Goal: Information Seeking & Learning: Learn about a topic

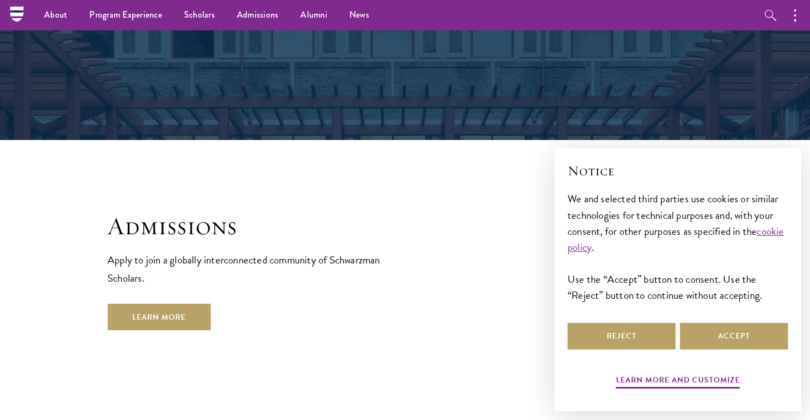
scroll to position [1711, 0]
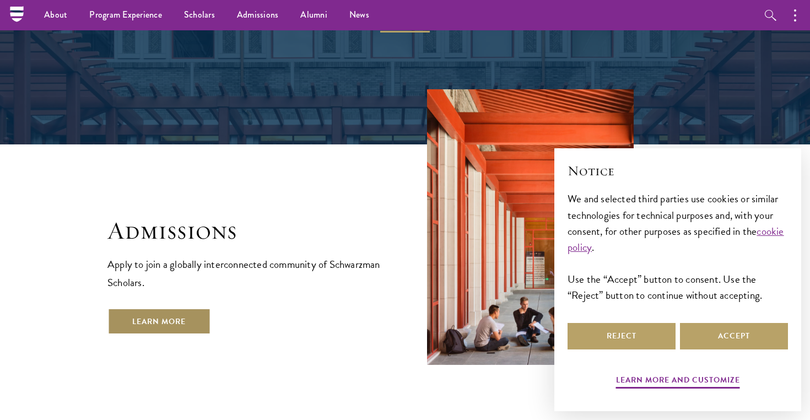
click at [171, 308] on link "Learn More" at bounding box center [158, 321] width 103 height 26
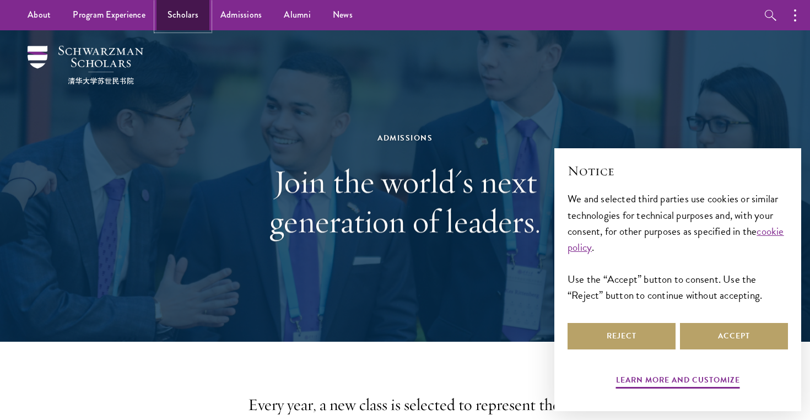
click at [157, 14] on link "Scholars" at bounding box center [183, 15] width 53 height 30
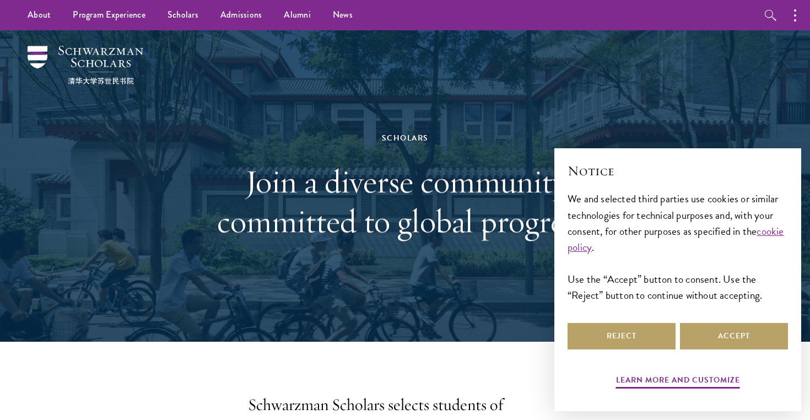
click at [227, 148] on div "Scholars Join a diverse community committed to global progress." at bounding box center [405, 186] width 380 height 220
click at [735, 344] on button "Accept" at bounding box center [734, 336] width 108 height 26
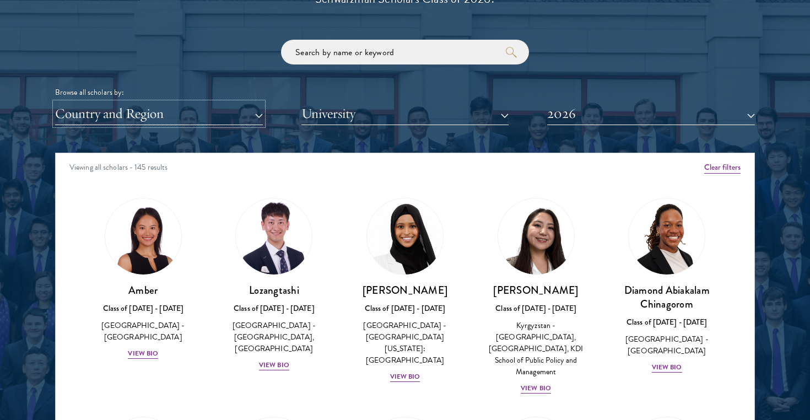
click at [249, 107] on button "Country and Region" at bounding box center [159, 114] width 208 height 23
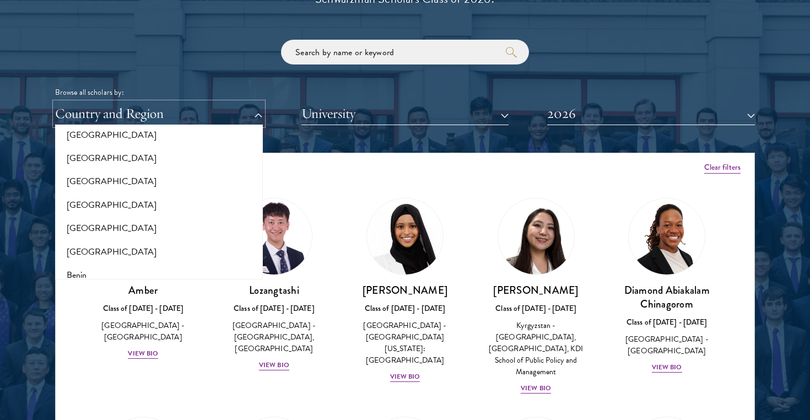
scroll to position [112, 0]
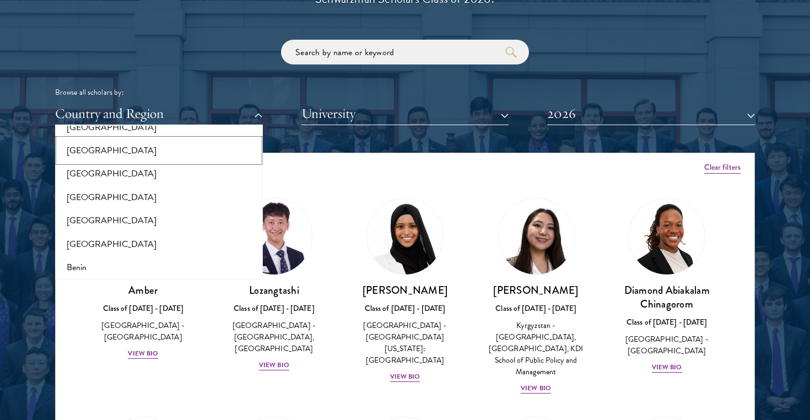
click at [153, 154] on button "[GEOGRAPHIC_DATA]" at bounding box center [158, 150] width 201 height 23
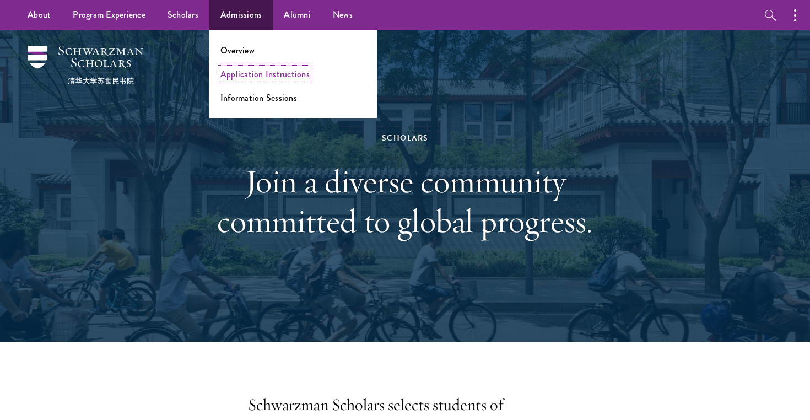
click at [259, 78] on link "Application Instructions" at bounding box center [264, 74] width 89 height 13
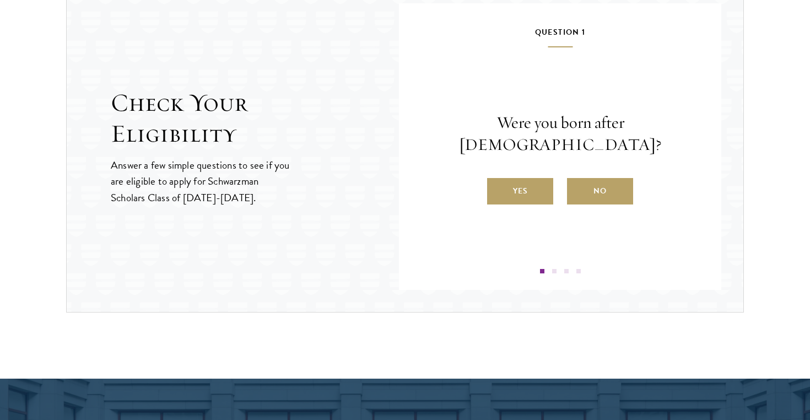
scroll to position [1185, 0]
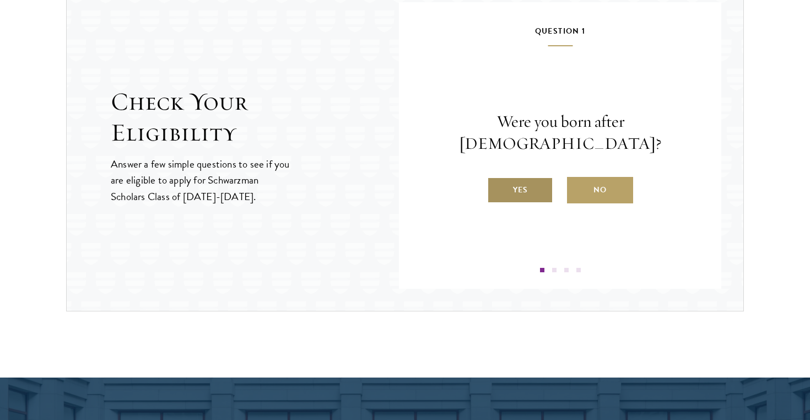
click at [532, 182] on label "Yes" at bounding box center [520, 190] width 66 height 26
click at [497, 182] on input "Yes" at bounding box center [492, 183] width 10 height 10
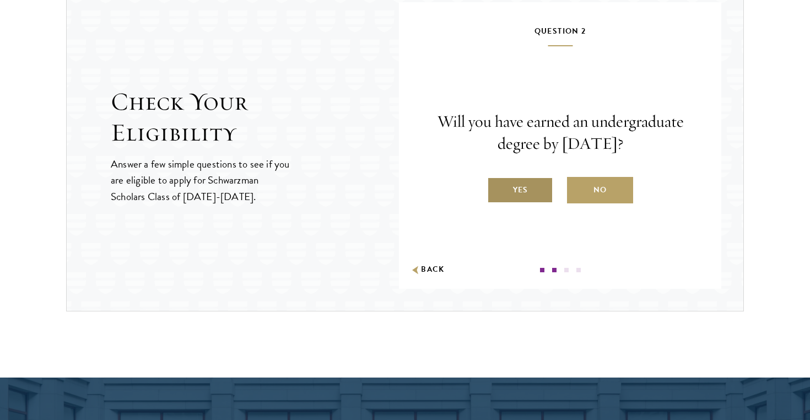
click at [531, 191] on label "Yes" at bounding box center [520, 190] width 66 height 26
click at [497, 188] on input "Yes" at bounding box center [492, 183] width 10 height 10
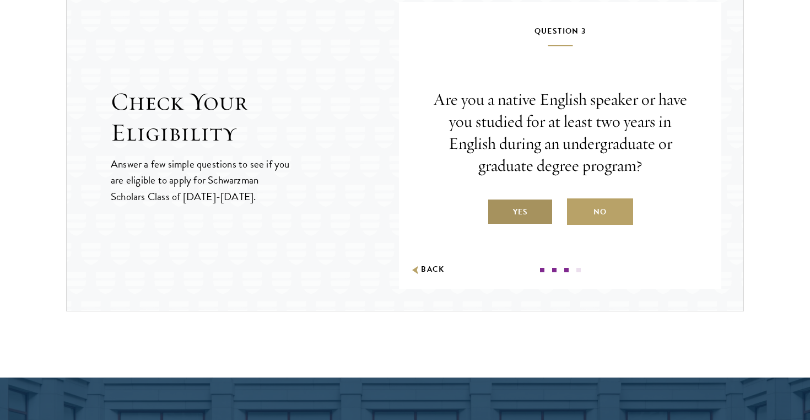
click at [543, 206] on label "Yes" at bounding box center [520, 211] width 66 height 26
click at [497, 206] on input "Yes" at bounding box center [492, 205] width 10 height 10
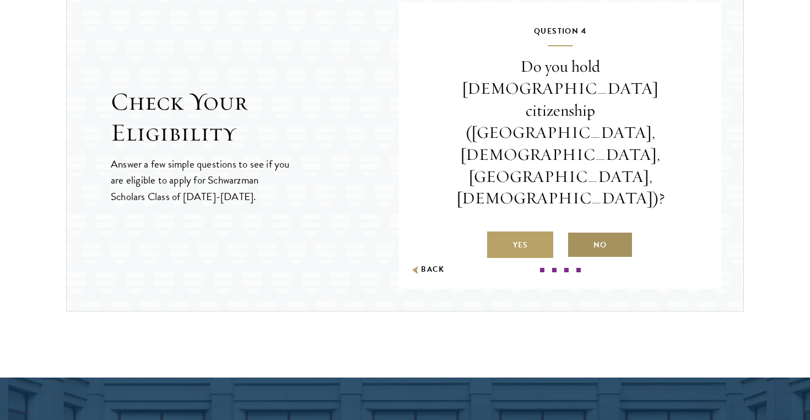
click at [592, 231] on label "No" at bounding box center [600, 244] width 66 height 26
click at [577, 233] on input "No" at bounding box center [572, 238] width 10 height 10
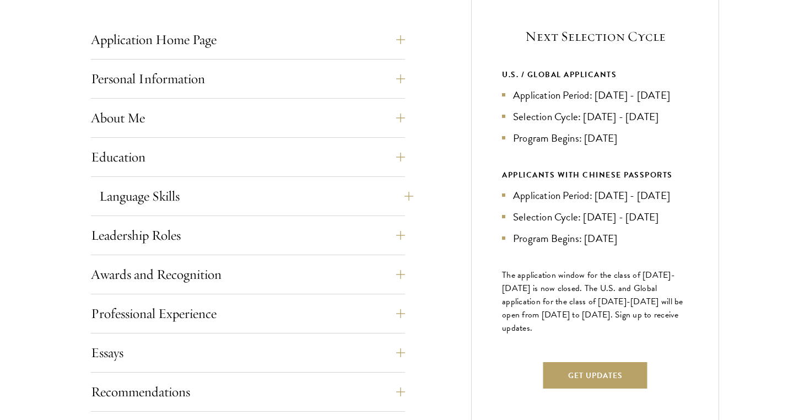
scroll to position [496, 0]
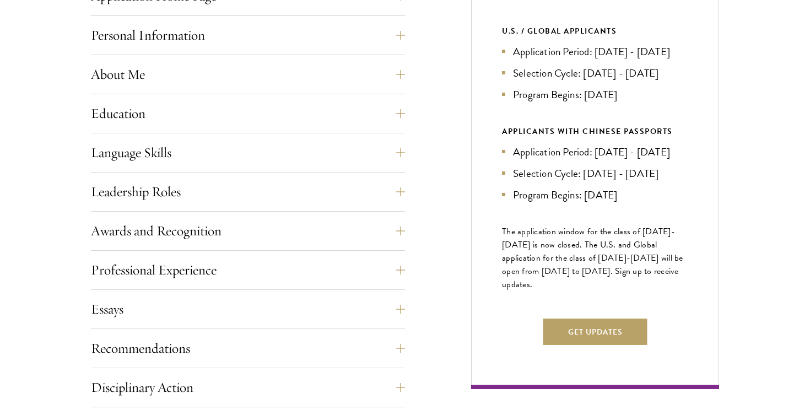
click at [329, 206] on div "Leadership Roles This section is an opportunity to showcase up to five leadersh…" at bounding box center [248, 195] width 314 height 33
click at [349, 193] on button "Leadership Roles" at bounding box center [256, 192] width 314 height 26
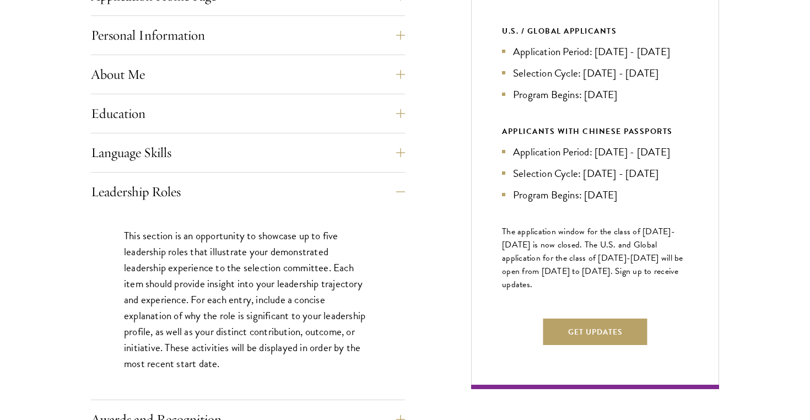
click at [344, 132] on div "Education List only undergraduate and graduate degrees completed (or on track t…" at bounding box center [248, 116] width 314 height 33
click at [348, 87] on button "About Me" at bounding box center [256, 74] width 314 height 26
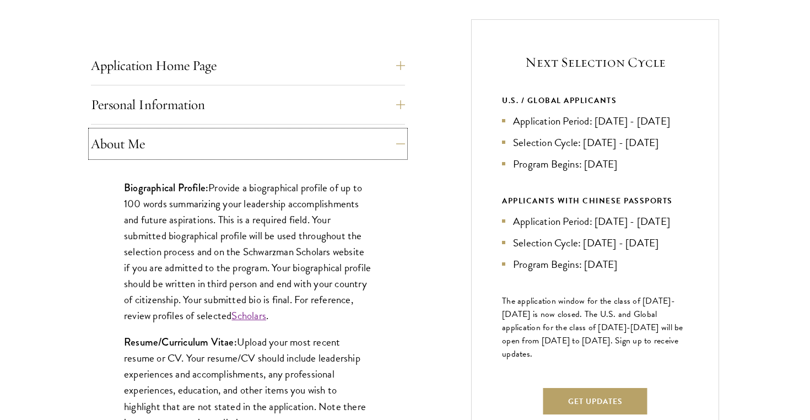
scroll to position [429, 0]
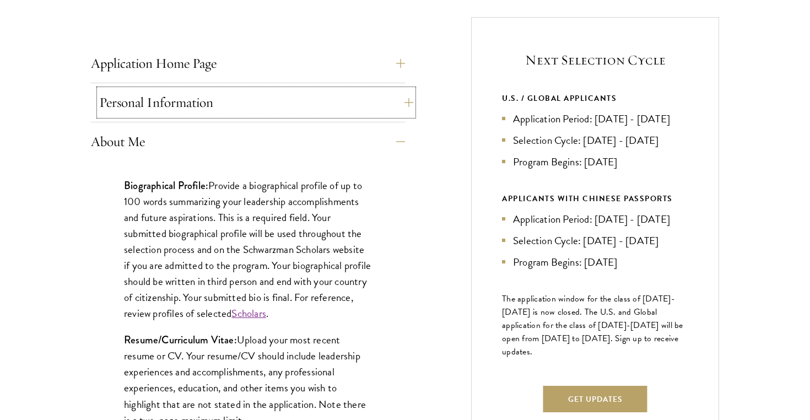
click at [335, 114] on button "Personal Information" at bounding box center [256, 102] width 314 height 26
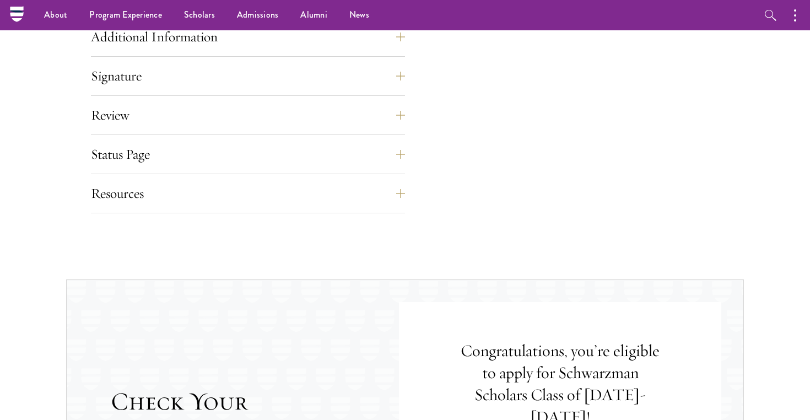
scroll to position [1142, 0]
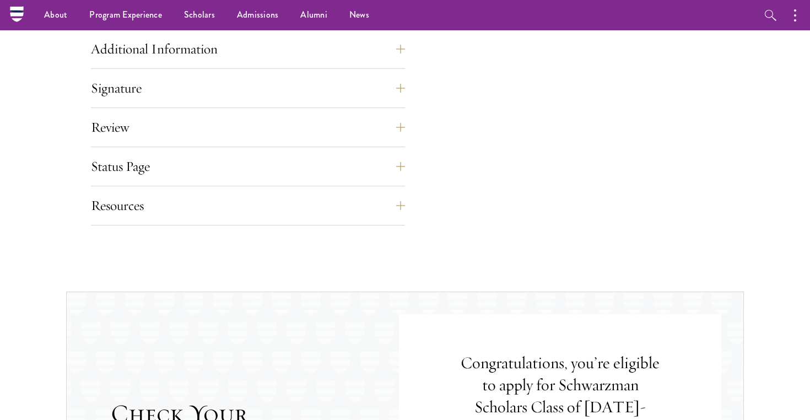
click at [349, 128] on button "Review" at bounding box center [256, 127] width 314 height 26
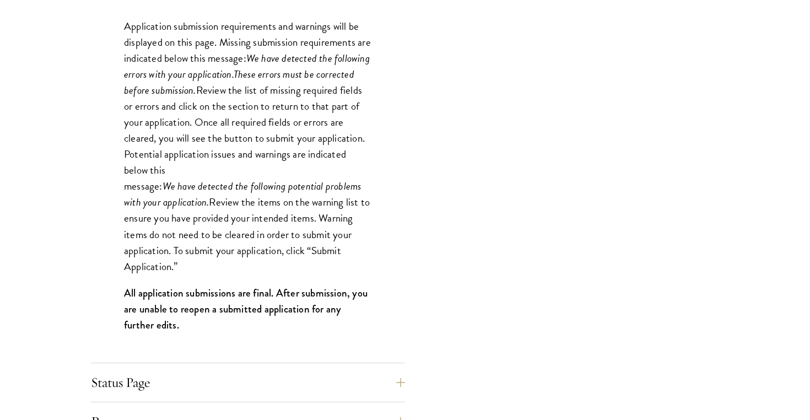
scroll to position [1020, 0]
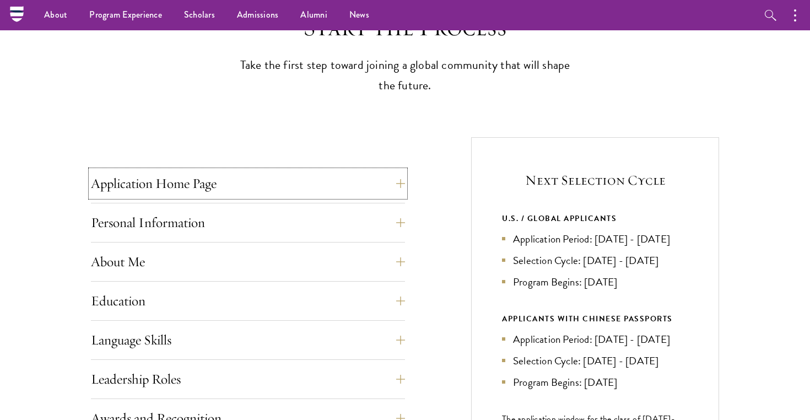
click at [328, 185] on button "Application Home Page" at bounding box center [248, 183] width 314 height 26
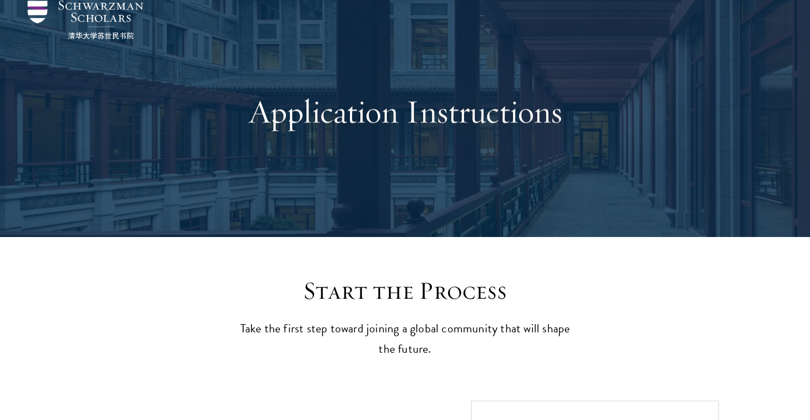
scroll to position [0, 0]
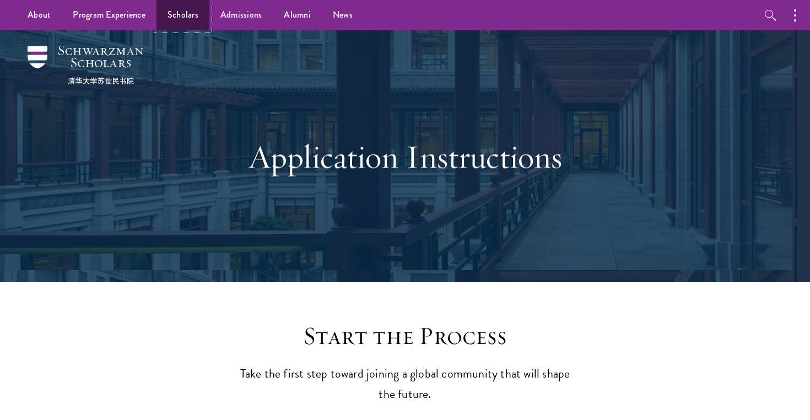
click at [187, 23] on link "Scholars" at bounding box center [183, 15] width 53 height 30
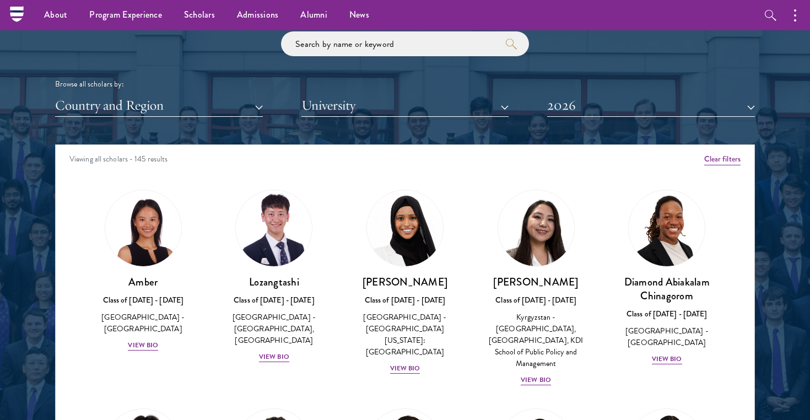
scroll to position [1317, 0]
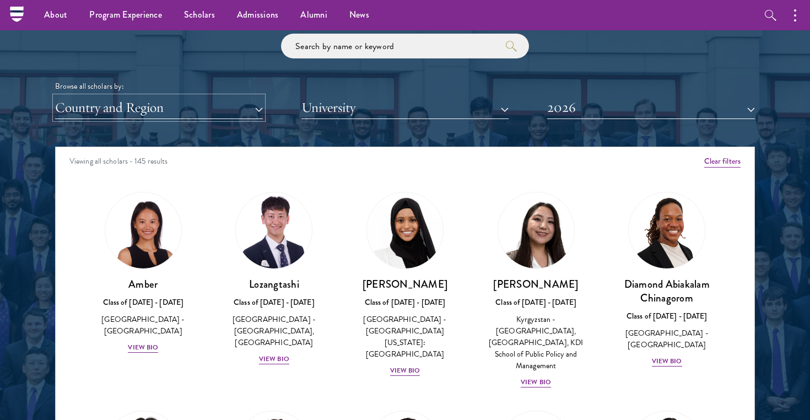
click at [234, 100] on button "Country and Region" at bounding box center [159, 107] width 208 height 23
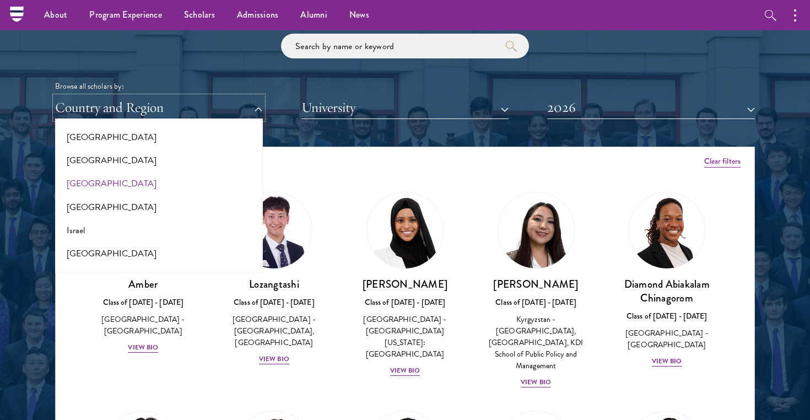
scroll to position [860, 0]
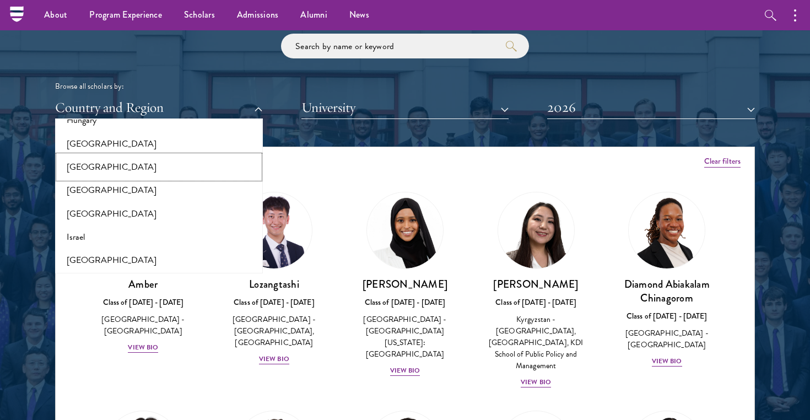
click at [114, 166] on button "[GEOGRAPHIC_DATA]" at bounding box center [158, 166] width 201 height 23
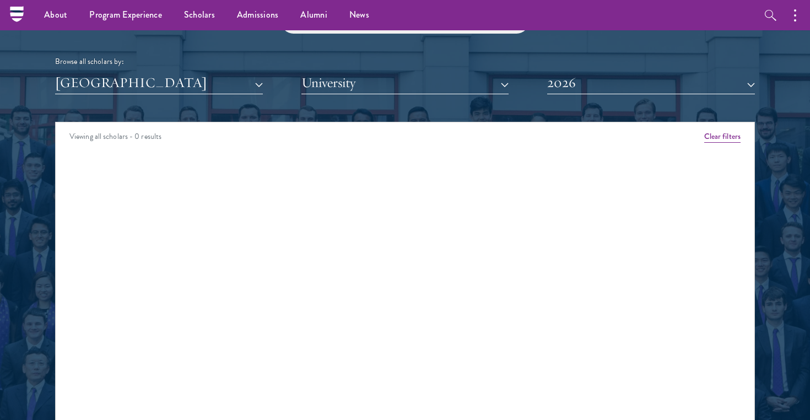
scroll to position [1341, 0]
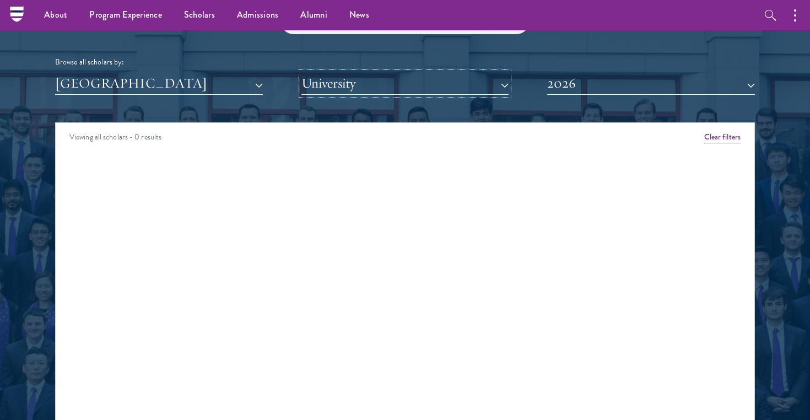
click at [349, 76] on button "University" at bounding box center [405, 83] width 208 height 23
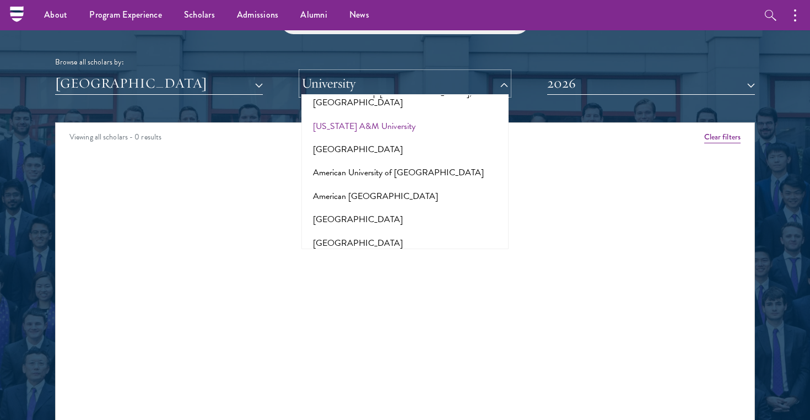
scroll to position [140, 0]
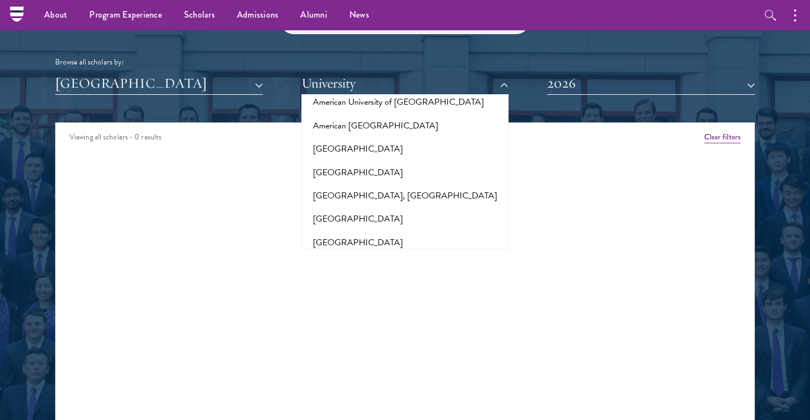
click at [236, 252] on div "Viewing all scholars - 0 results Clear filters Amber Class of 2025 - 2026 China…" at bounding box center [405, 287] width 700 height 331
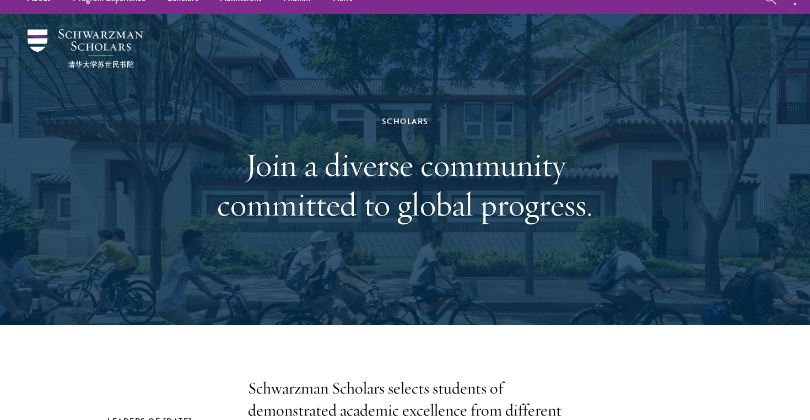
scroll to position [0, 0]
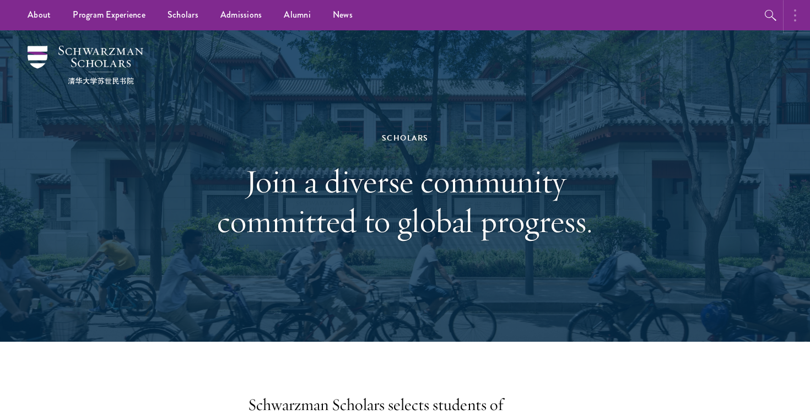
click at [792, 12] on button "button" at bounding box center [798, 15] width 24 height 30
click at [661, 17] on button "button" at bounding box center [652, 15] width 30 height 30
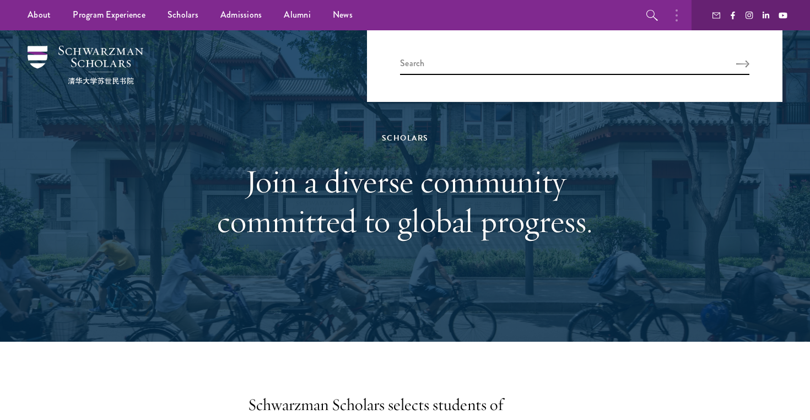
click at [592, 56] on div at bounding box center [575, 66] width 416 height 72
click at [190, 21] on link "Scholars" at bounding box center [183, 15] width 53 height 30
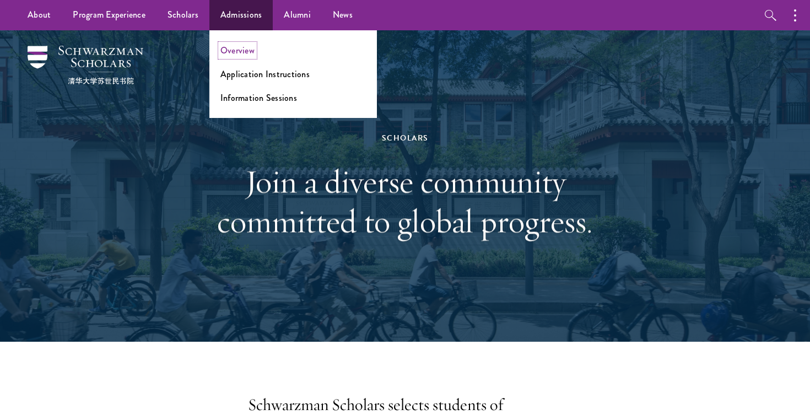
click at [234, 49] on link "Overview" at bounding box center [237, 50] width 34 height 13
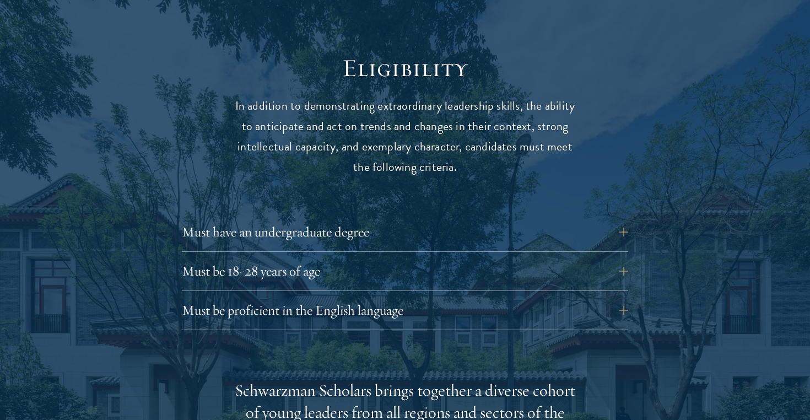
scroll to position [1421, 0]
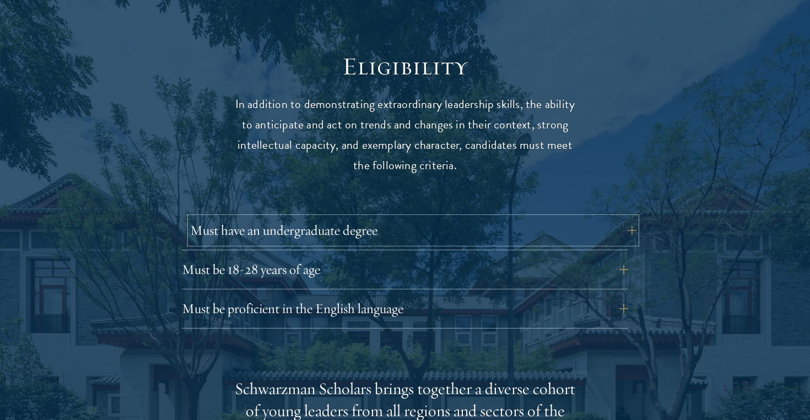
click at [358, 217] on button "Must have an undergraduate degree" at bounding box center [413, 230] width 446 height 26
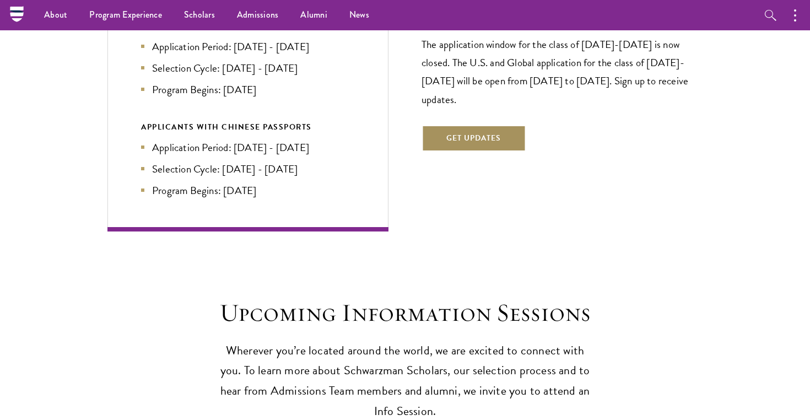
scroll to position [2548, 0]
